Goal: Navigation & Orientation: Find specific page/section

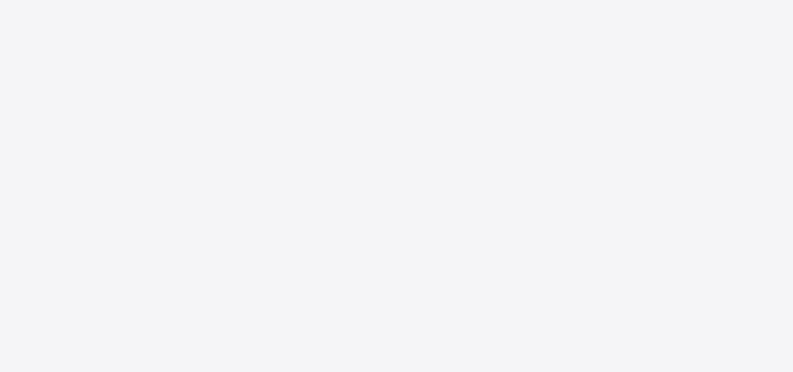
drag, startPoint x: 402, startPoint y: 170, endPoint x: 374, endPoint y: 158, distance: 30.9
click at [374, 158] on div at bounding box center [396, 186] width 793 height 372
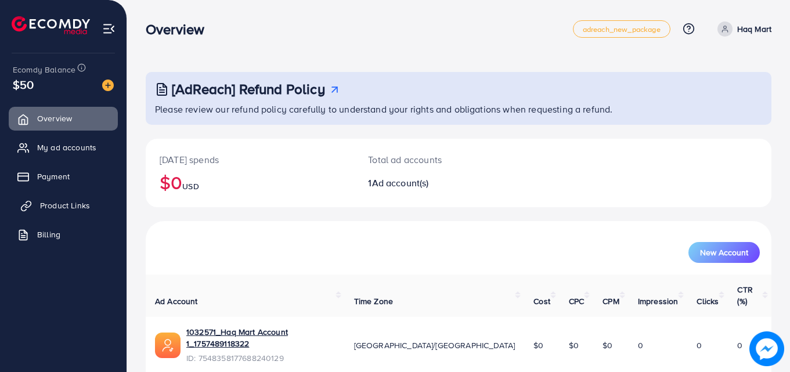
click at [86, 208] on span "Product Links" at bounding box center [65, 206] width 50 height 12
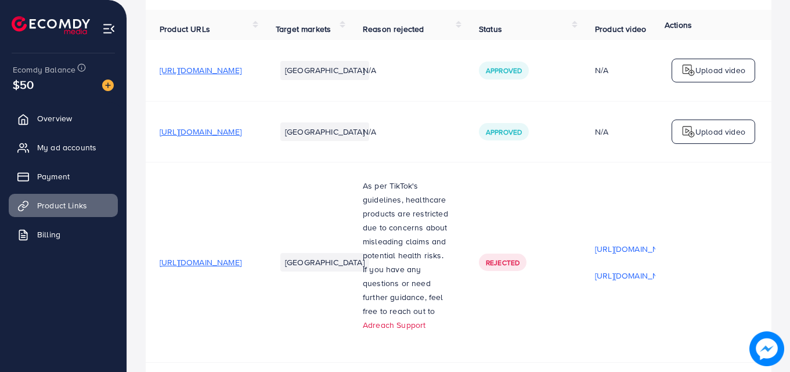
scroll to position [116, 0]
